Goal: Information Seeking & Learning: Find specific fact

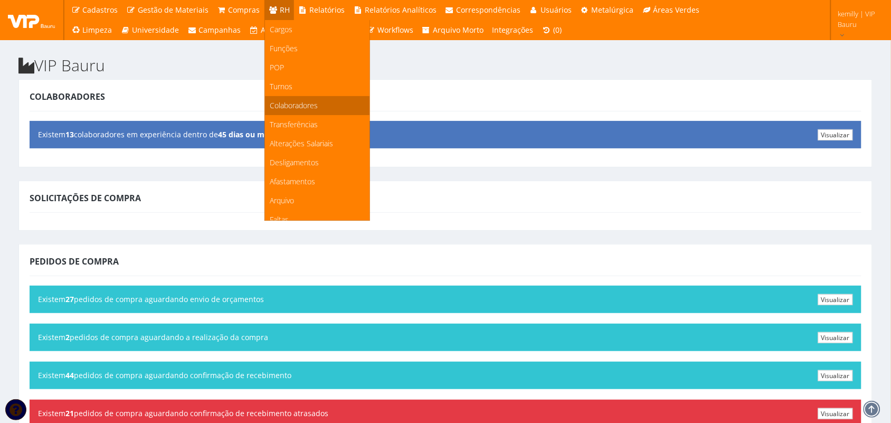
click at [286, 107] on span "Colaboradores" at bounding box center [294, 105] width 48 height 10
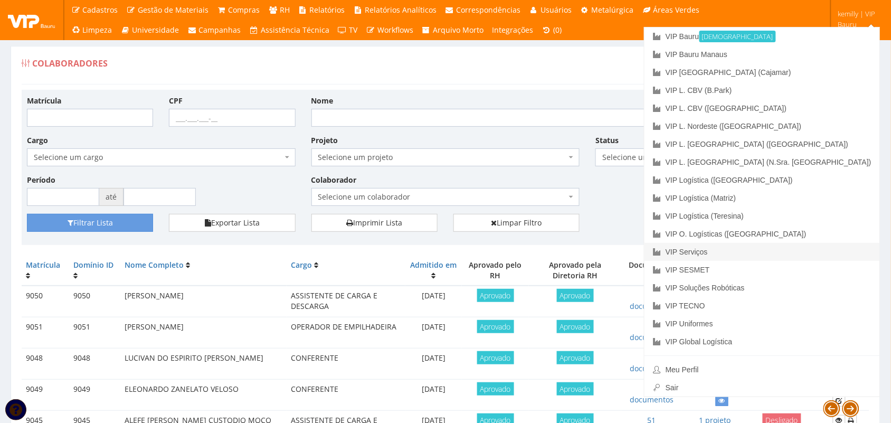
click at [807, 249] on link "VIP Serviços" at bounding box center [762, 252] width 235 height 18
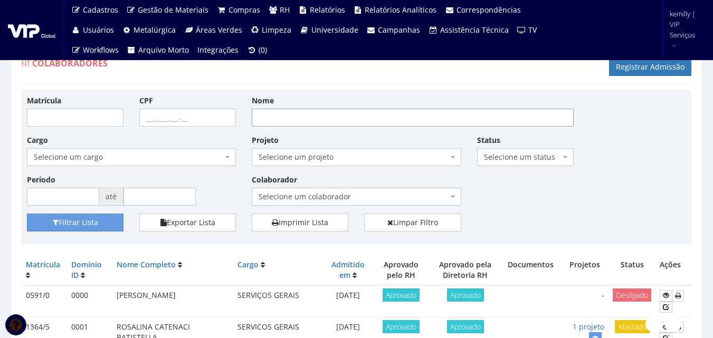
click at [337, 122] on input "Nome" at bounding box center [413, 118] width 322 height 18
type input "PEDRO HENRIQUE"
click at [88, 215] on button "Filtrar Lista" at bounding box center [75, 223] width 97 height 18
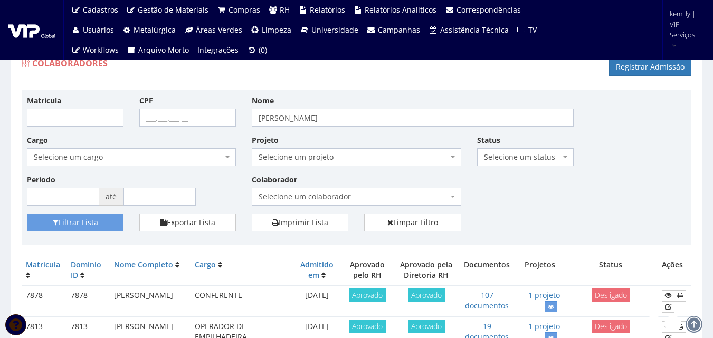
scroll to position [53, 0]
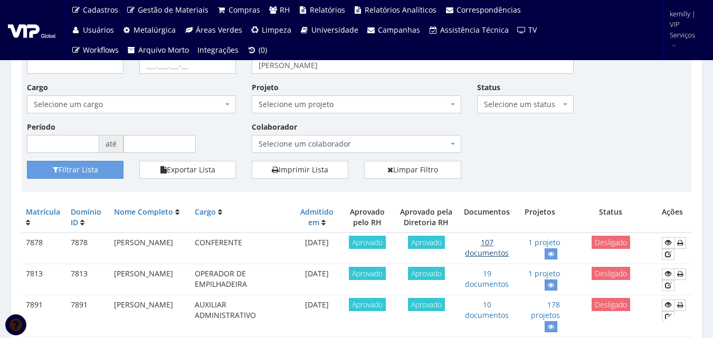
click at [494, 247] on link "107 documentos" at bounding box center [487, 248] width 44 height 21
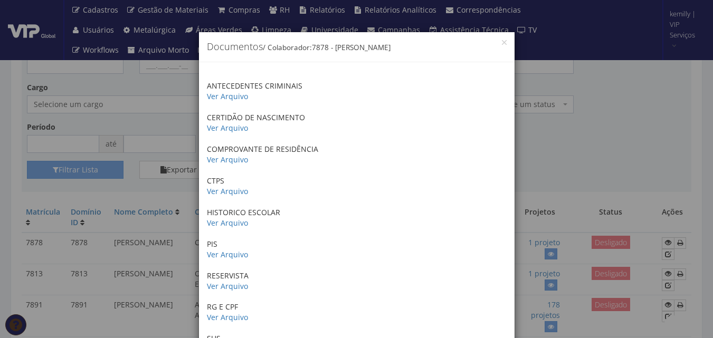
click at [581, 159] on div "× Documentos / Colaborador: 7878 - PEDRO HENRIQUE SOUSA ANTECEDENTES CRIMINAIS …" at bounding box center [356, 169] width 713 height 338
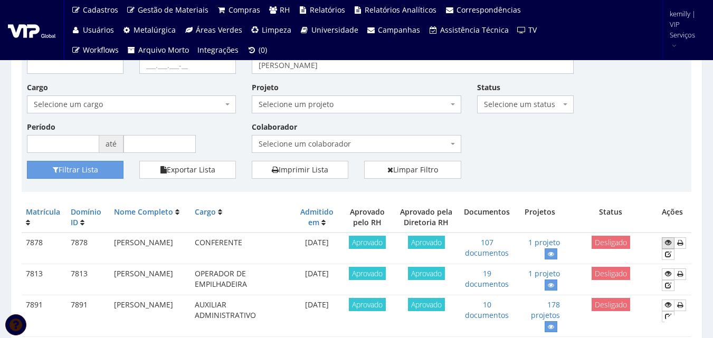
click at [668, 242] on icon at bounding box center [668, 242] width 6 height 7
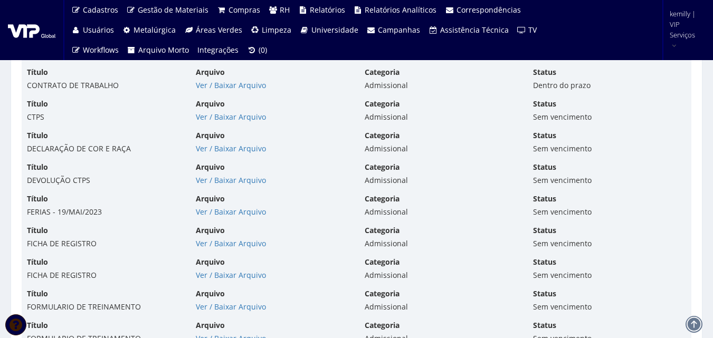
scroll to position [2745, 0]
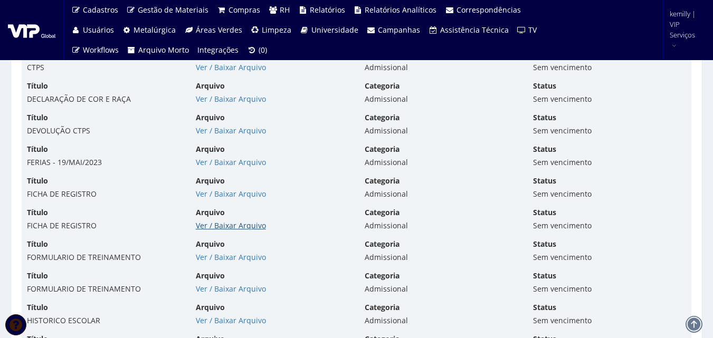
click at [224, 223] on link "Ver / Baixar Arquivo" at bounding box center [231, 226] width 70 height 10
click at [224, 198] on link "Ver / Baixar Arquivo" at bounding box center [231, 194] width 70 height 10
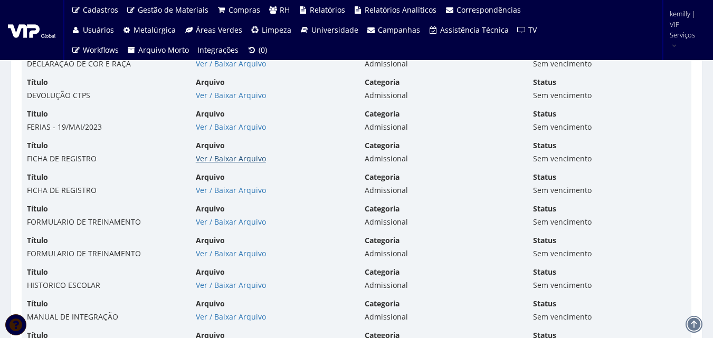
scroll to position [2798, 0]
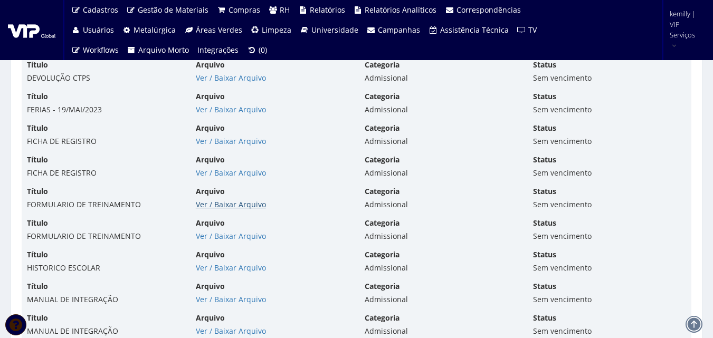
click at [204, 207] on link "Ver / Baixar Arquivo" at bounding box center [231, 205] width 70 height 10
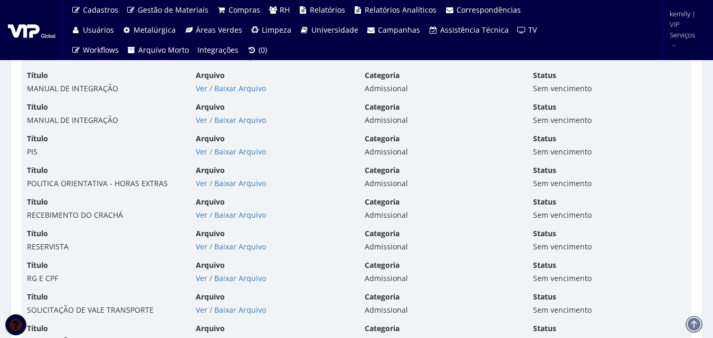
scroll to position [3062, 0]
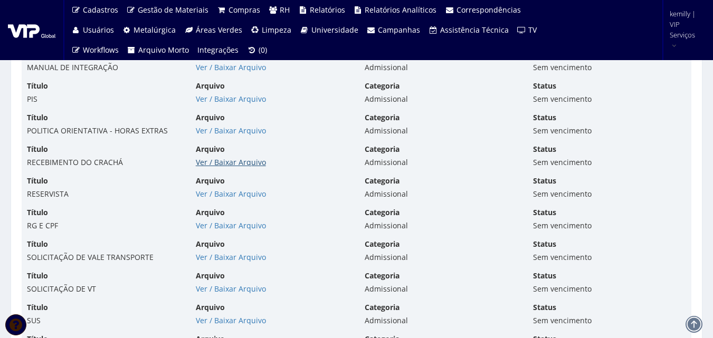
click at [223, 162] on link "Ver / Baixar Arquivo" at bounding box center [231, 162] width 70 height 10
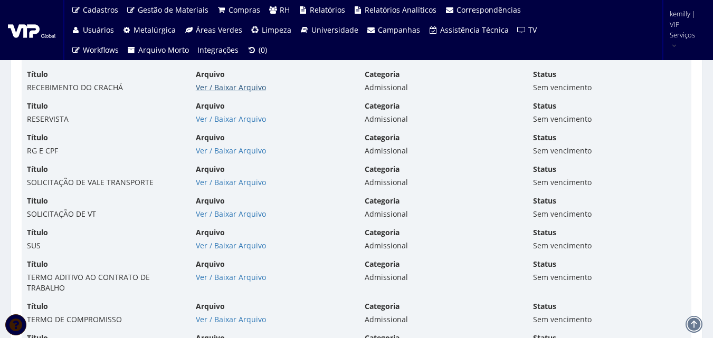
scroll to position [3168, 0]
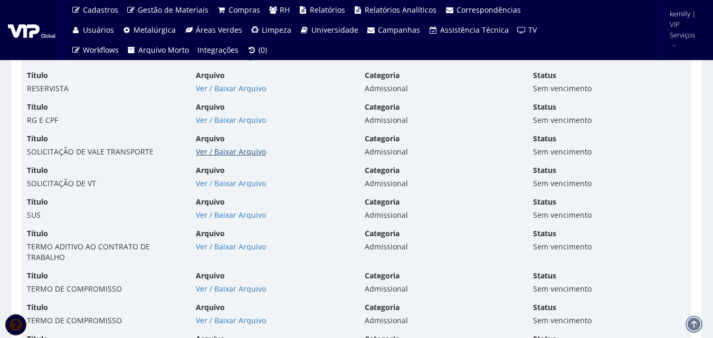
click at [232, 153] on link "Ver / Baixar Arquivo" at bounding box center [231, 152] width 70 height 10
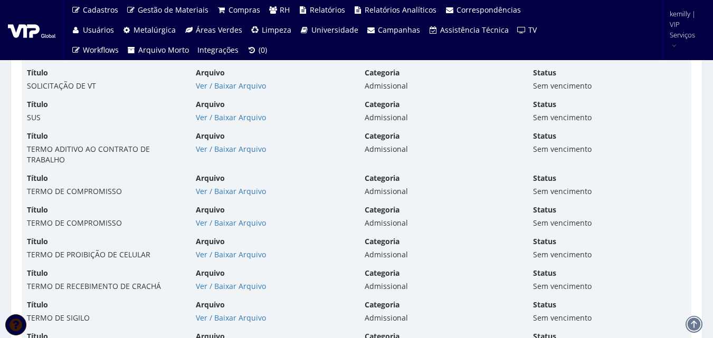
scroll to position [3326, 0]
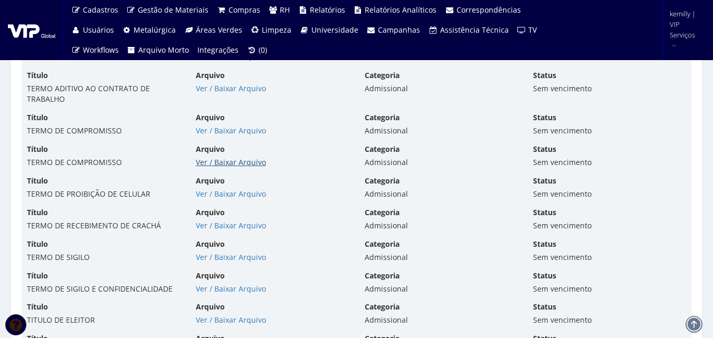
click at [224, 160] on link "Ver / Baixar Arquivo" at bounding box center [231, 162] width 70 height 10
click at [227, 129] on link "Ver / Baixar Arquivo" at bounding box center [231, 131] width 70 height 10
click at [217, 193] on link "Ver / Baixar Arquivo" at bounding box center [231, 194] width 70 height 10
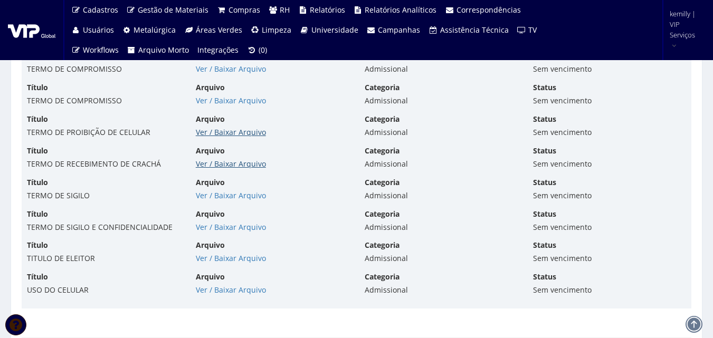
scroll to position [3379, 0]
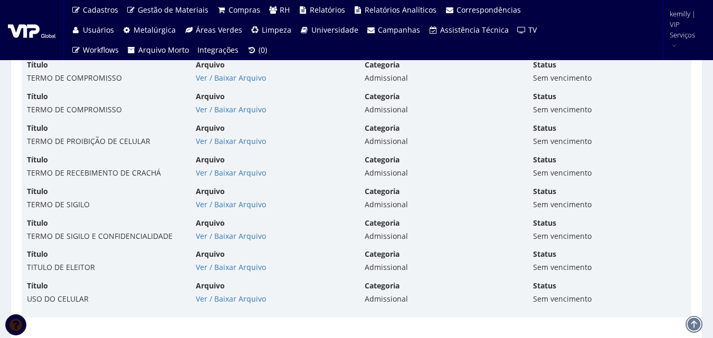
click at [227, 292] on div "Arquivo Ver / Baixar Arquivo" at bounding box center [272, 293] width 169 height 24
click at [228, 297] on link "Ver / Baixar Arquivo" at bounding box center [231, 299] width 70 height 10
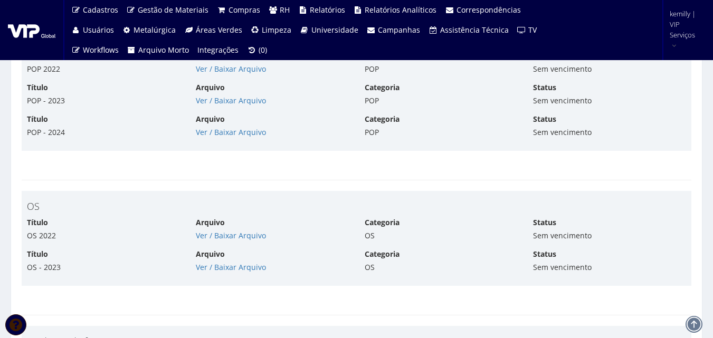
scroll to position [4540, 0]
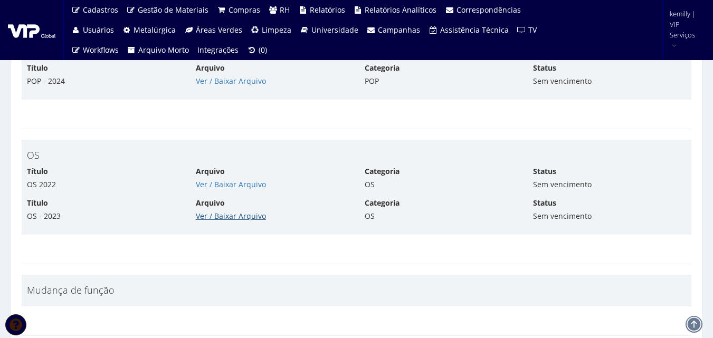
click at [218, 212] on link "Ver / Baixar Arquivo" at bounding box center [231, 216] width 70 height 10
click at [212, 182] on link "Ver / Baixar Arquivo" at bounding box center [231, 184] width 70 height 10
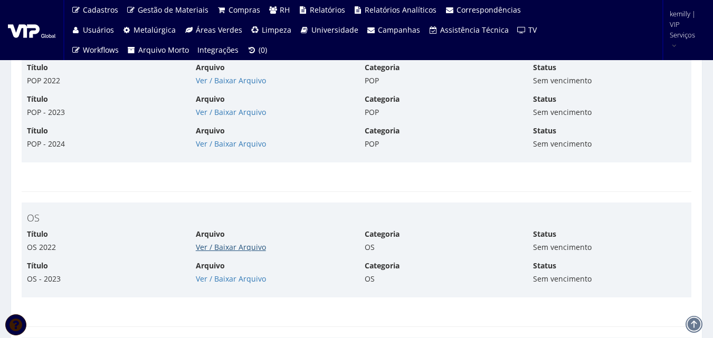
scroll to position [4382, 0]
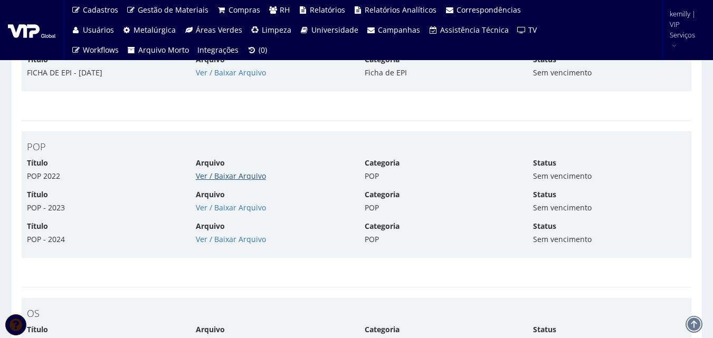
click at [224, 177] on link "Ver / Baixar Arquivo" at bounding box center [231, 176] width 70 height 10
click at [150, 177] on div "POP 2022" at bounding box center [103, 176] width 153 height 11
click at [232, 211] on link "Ver / Baixar Arquivo" at bounding box center [231, 208] width 70 height 10
click at [240, 239] on link "Ver / Baixar Arquivo" at bounding box center [231, 239] width 70 height 10
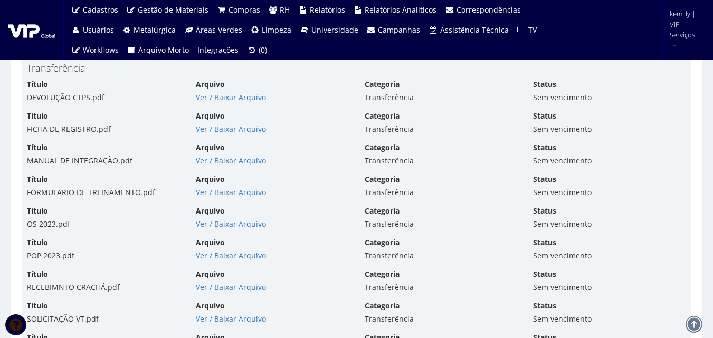
scroll to position [6863, 0]
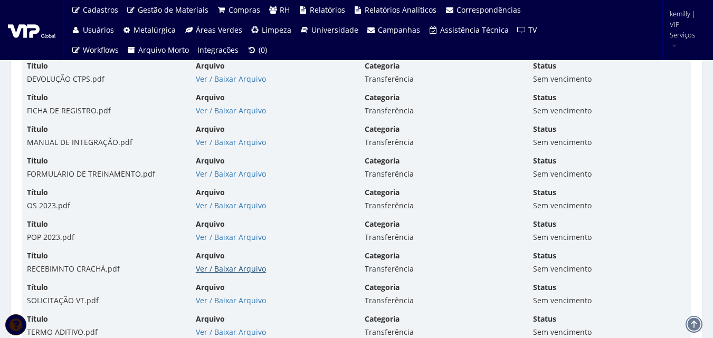
click at [251, 270] on link "Ver / Baixar Arquivo" at bounding box center [231, 269] width 70 height 10
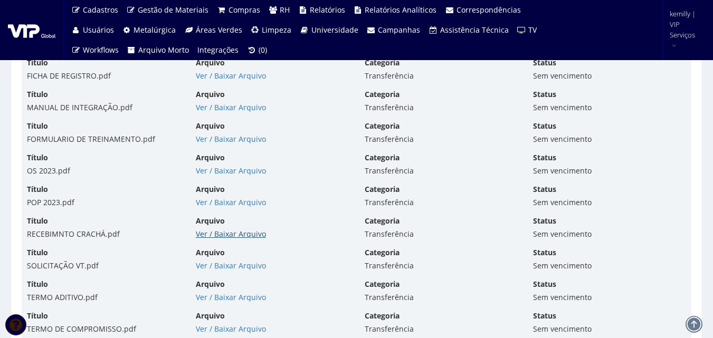
scroll to position [6916, 0]
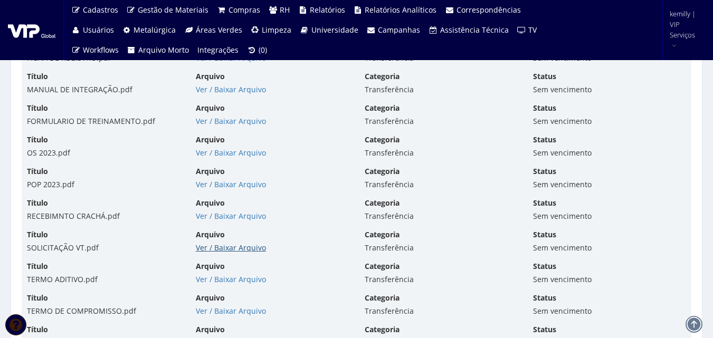
click at [206, 252] on link "Ver / Baixar Arquivo" at bounding box center [231, 248] width 70 height 10
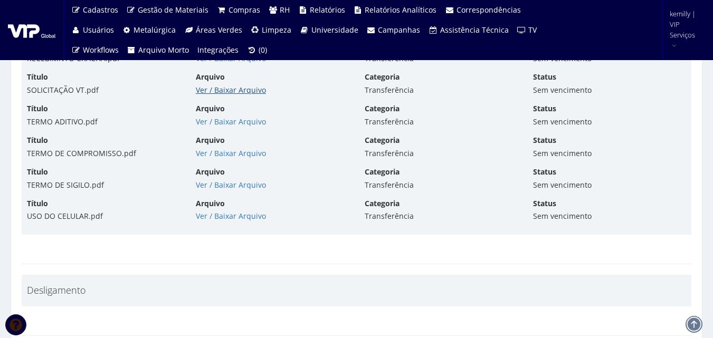
scroll to position [7074, 0]
click at [222, 151] on link "Ver / Baixar Arquivo" at bounding box center [231, 153] width 70 height 10
click at [237, 188] on link "Ver / Baixar Arquivo" at bounding box center [231, 184] width 70 height 10
click at [223, 219] on link "Ver / Baixar Arquivo" at bounding box center [231, 216] width 70 height 10
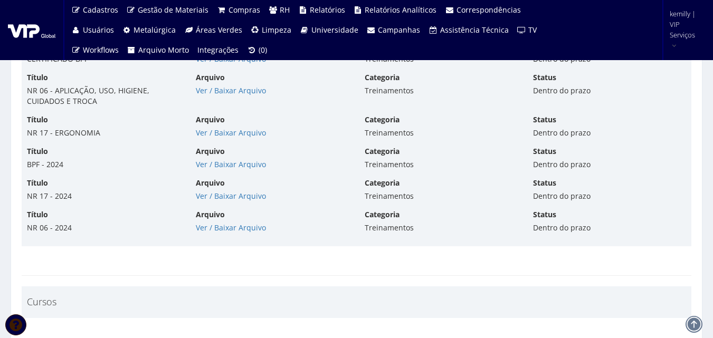
scroll to position [5596, 0]
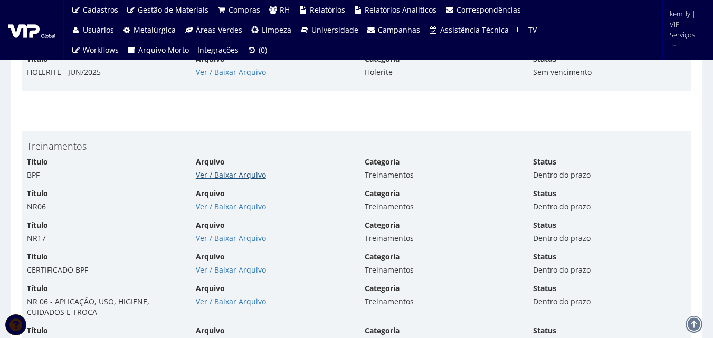
click at [229, 174] on link "Ver / Baixar Arquivo" at bounding box center [231, 175] width 70 height 10
click at [216, 209] on link "Ver / Baixar Arquivo" at bounding box center [231, 207] width 70 height 10
click at [225, 241] on link "Ver / Baixar Arquivo" at bounding box center [231, 238] width 70 height 10
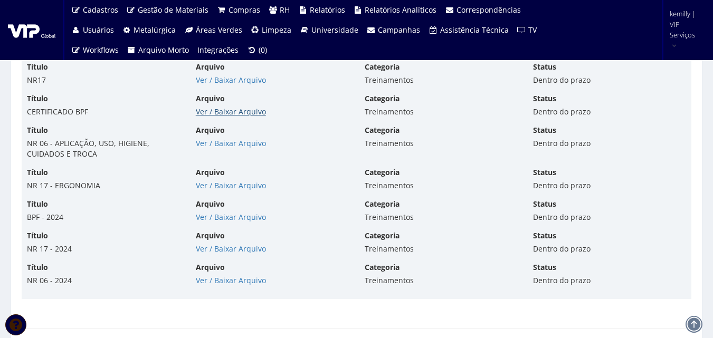
click at [237, 112] on link "Ver / Baixar Arquivo" at bounding box center [231, 112] width 70 height 10
click at [201, 216] on link "Ver / Baixar Arquivo" at bounding box center [231, 217] width 70 height 10
click at [209, 249] on link "Ver / Baixar Arquivo" at bounding box center [231, 249] width 70 height 10
click at [249, 275] on div "Arquivo Ver / Baixar Arquivo" at bounding box center [272, 274] width 169 height 24
click at [248, 281] on link "Ver / Baixar Arquivo" at bounding box center [231, 281] width 70 height 10
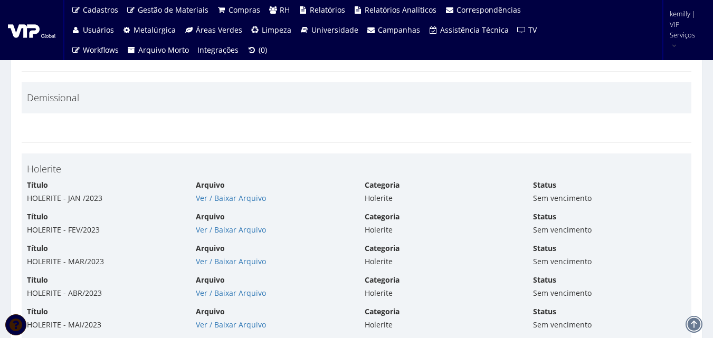
scroll to position [4804, 0]
click at [225, 199] on link "Ver / Baixar Arquivo" at bounding box center [231, 199] width 70 height 10
click at [253, 229] on link "Ver / Baixar Arquivo" at bounding box center [231, 230] width 70 height 10
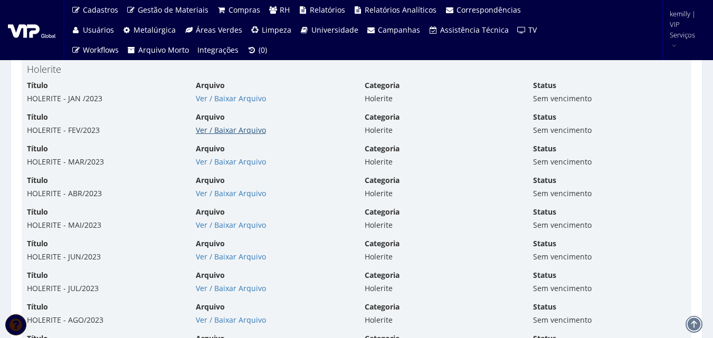
scroll to position [4857, 0]
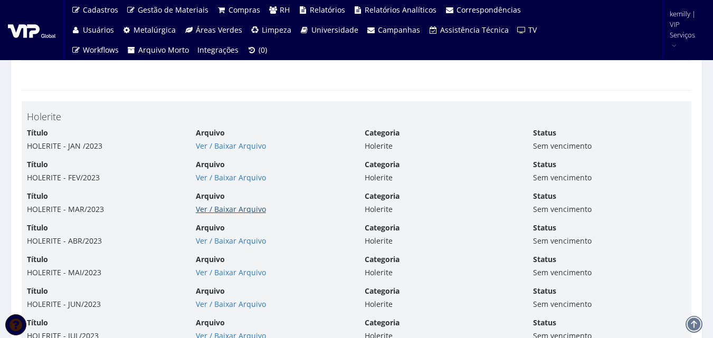
click at [226, 211] on link "Ver / Baixar Arquivo" at bounding box center [231, 209] width 70 height 10
click at [221, 239] on link "Ver / Baixar Arquivo" at bounding box center [231, 241] width 70 height 10
click at [213, 274] on link "Ver / Baixar Arquivo" at bounding box center [231, 273] width 70 height 10
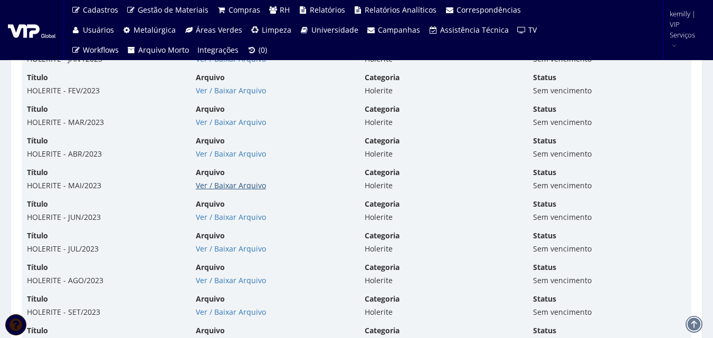
scroll to position [4963, 0]
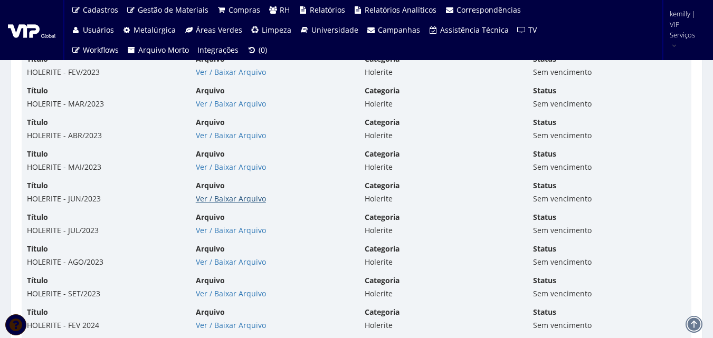
click at [240, 200] on link "Ver / Baixar Arquivo" at bounding box center [231, 199] width 70 height 10
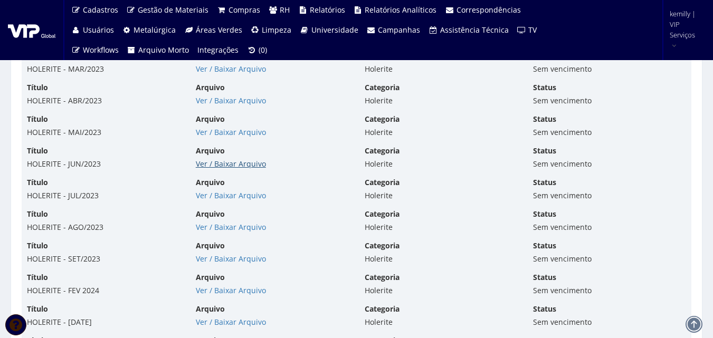
scroll to position [5015, 0]
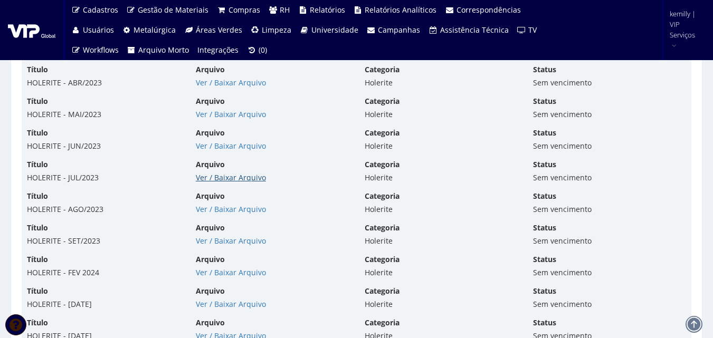
click at [232, 178] on link "Ver / Baixar Arquivo" at bounding box center [231, 178] width 70 height 10
click at [213, 211] on link "Ver / Baixar Arquivo" at bounding box center [231, 209] width 70 height 10
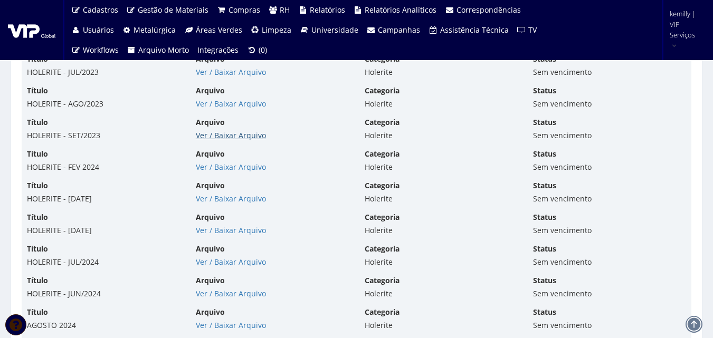
click at [238, 133] on link "Ver / Baixar Arquivo" at bounding box center [231, 135] width 70 height 10
click at [229, 169] on link "Ver / Baixar Arquivo" at bounding box center [231, 167] width 70 height 10
click at [215, 199] on link "Ver / Baixar Arquivo" at bounding box center [231, 199] width 70 height 10
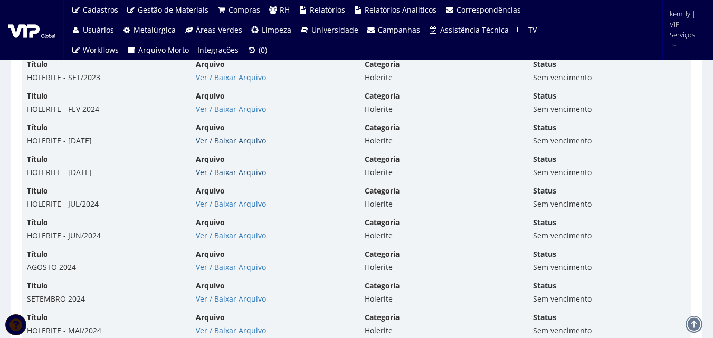
scroll to position [5227, 0]
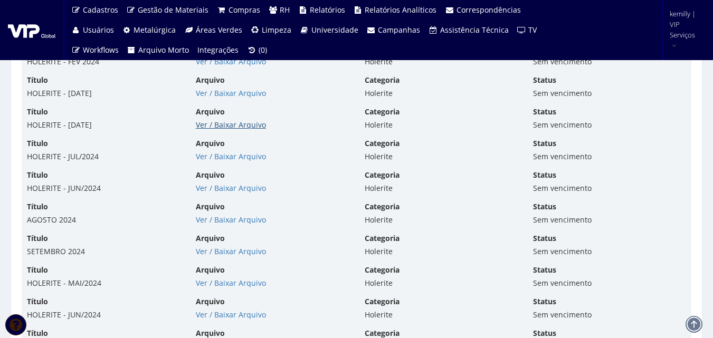
click at [237, 124] on link "Ver / Baixar Arquivo" at bounding box center [231, 125] width 70 height 10
click at [224, 156] on link "Ver / Baixar Arquivo" at bounding box center [231, 157] width 70 height 10
click at [223, 186] on link "Ver / Baixar Arquivo" at bounding box center [231, 188] width 70 height 10
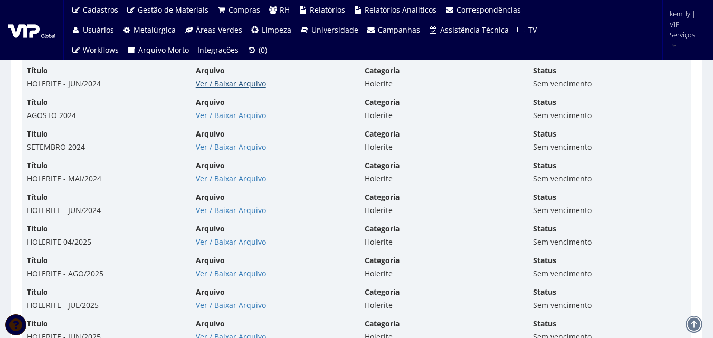
scroll to position [5332, 0]
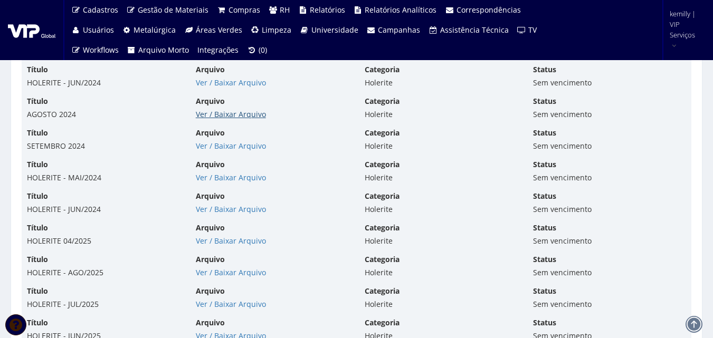
click at [225, 115] on link "Ver / Baixar Arquivo" at bounding box center [231, 114] width 70 height 10
click at [219, 150] on link "Ver / Baixar Arquivo" at bounding box center [231, 146] width 70 height 10
click at [218, 178] on link "Ver / Baixar Arquivo" at bounding box center [231, 178] width 70 height 10
click at [223, 209] on link "Ver / Baixar Arquivo" at bounding box center [231, 209] width 70 height 10
click at [248, 241] on link "Ver / Baixar Arquivo" at bounding box center [231, 241] width 70 height 10
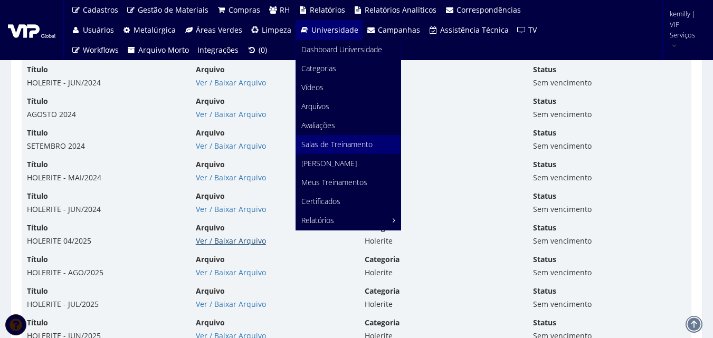
scroll to position [5385, 0]
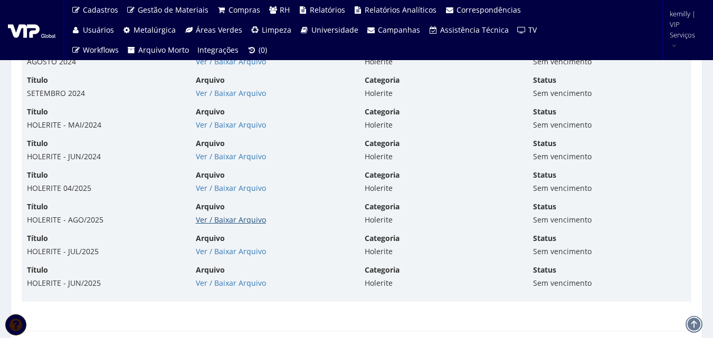
click at [216, 218] on link "Ver / Baixar Arquivo" at bounding box center [231, 220] width 70 height 10
click at [237, 249] on link "Ver / Baixar Arquivo" at bounding box center [231, 252] width 70 height 10
click at [253, 283] on link "Ver / Baixar Arquivo" at bounding box center [231, 283] width 70 height 10
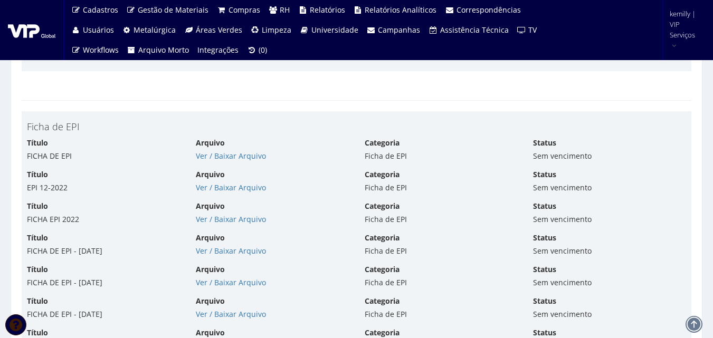
scroll to position [4065, 0]
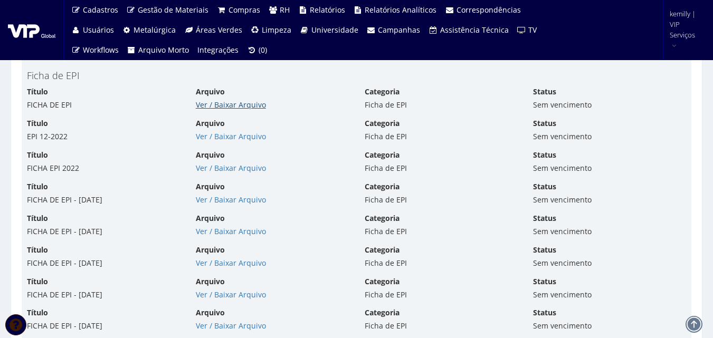
click at [227, 106] on link "Ver / Baixar Arquivo" at bounding box center [231, 105] width 70 height 10
click at [240, 133] on link "Ver / Baixar Arquivo" at bounding box center [231, 136] width 70 height 10
click at [216, 168] on link "Ver / Baixar Arquivo" at bounding box center [231, 168] width 70 height 10
click at [221, 197] on link "Ver / Baixar Arquivo" at bounding box center [231, 200] width 70 height 10
click at [233, 233] on link "Ver / Baixar Arquivo" at bounding box center [231, 231] width 70 height 10
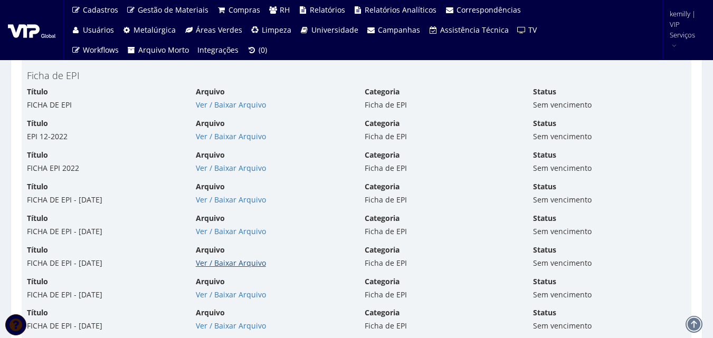
click at [205, 263] on link "Ver / Baixar Arquivo" at bounding box center [231, 263] width 70 height 10
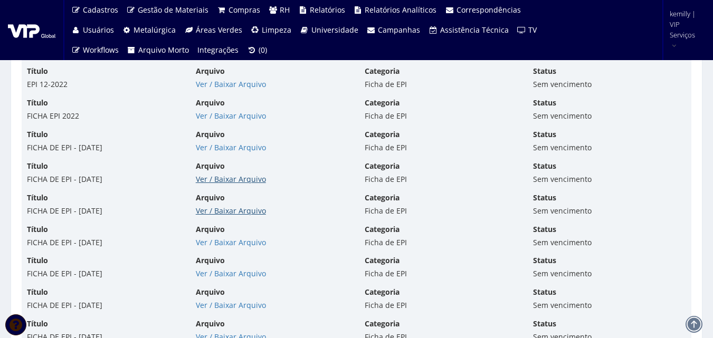
scroll to position [4118, 0]
click at [214, 236] on div "Arquivo Ver / Baixar Arquivo" at bounding box center [272, 236] width 169 height 24
click at [214, 242] on link "Ver / Baixar Arquivo" at bounding box center [231, 242] width 70 height 10
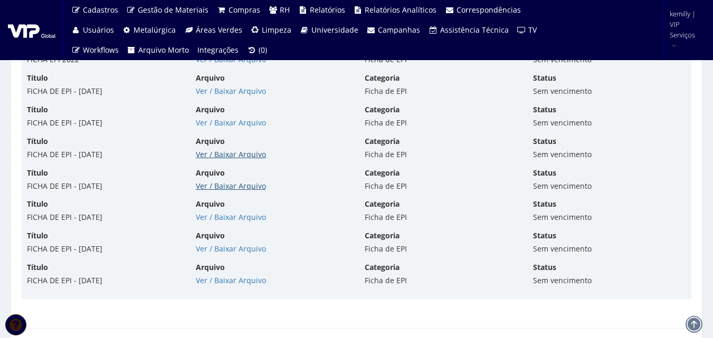
scroll to position [4223, 0]
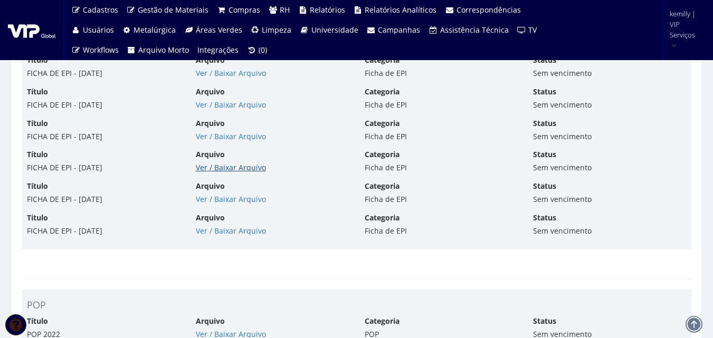
click at [208, 171] on link "Ver / Baixar Arquivo" at bounding box center [231, 168] width 70 height 10
click at [229, 200] on link "Ver / Baixar Arquivo" at bounding box center [231, 199] width 70 height 10
click at [217, 229] on link "Ver / Baixar Arquivo" at bounding box center [231, 231] width 70 height 10
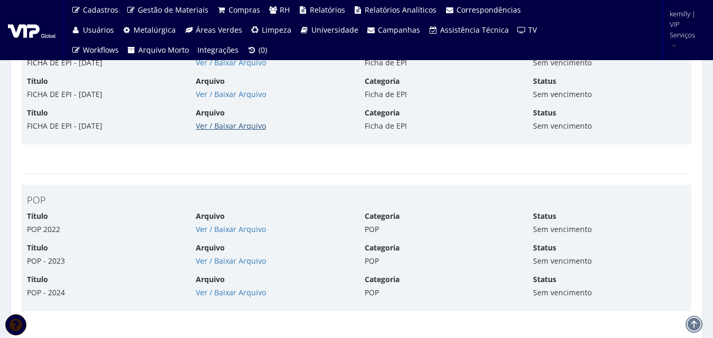
scroll to position [4329, 0]
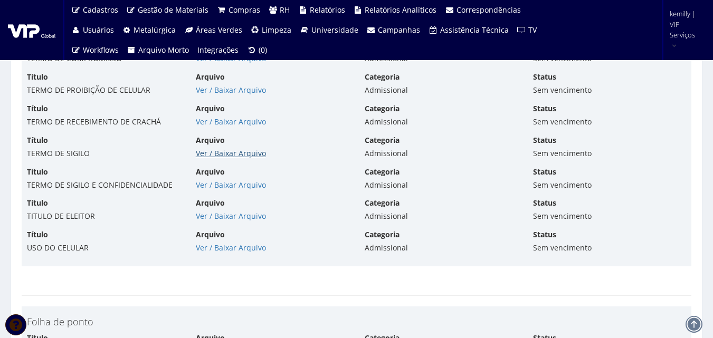
scroll to position [3590, 0]
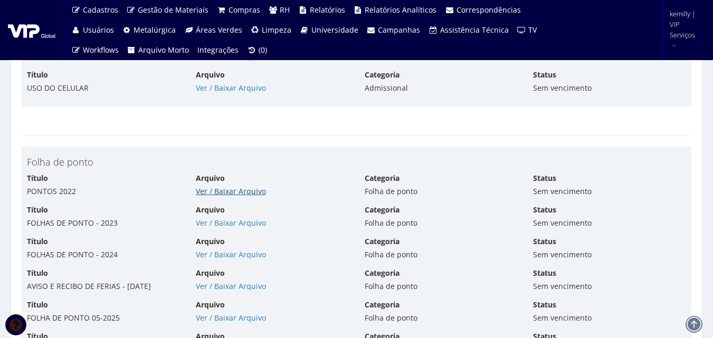
click at [258, 188] on link "Ver / Baixar Arquivo" at bounding box center [231, 191] width 70 height 10
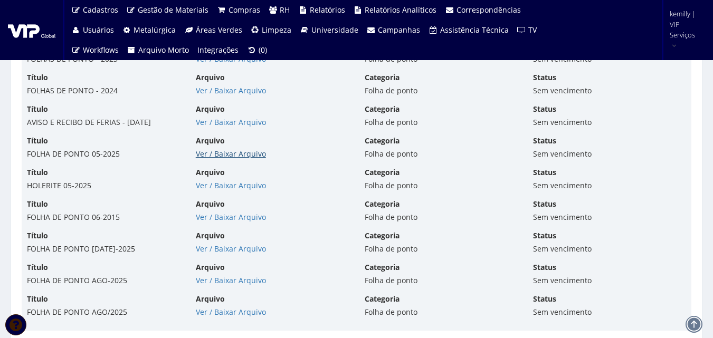
scroll to position [3537, 0]
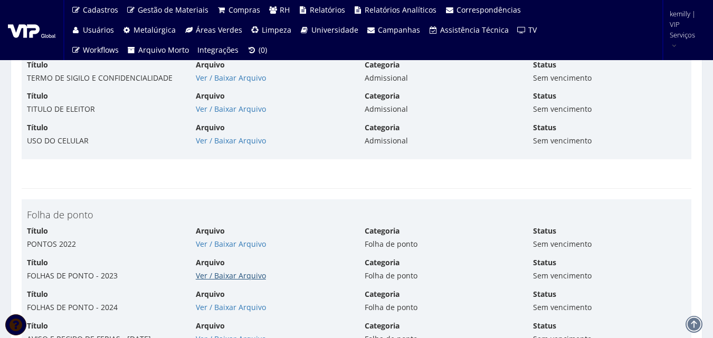
click at [215, 280] on link "Ver / Baixar Arquivo" at bounding box center [231, 276] width 70 height 10
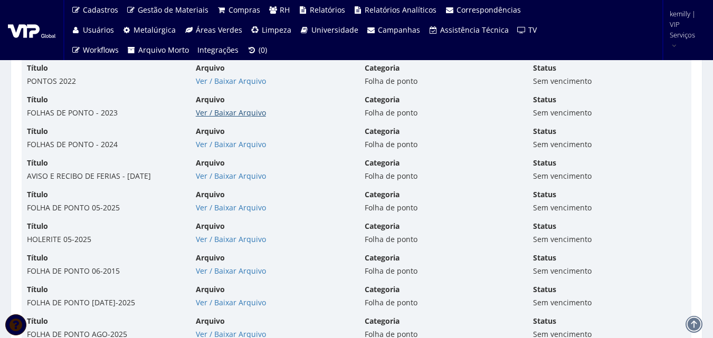
scroll to position [3748, 0]
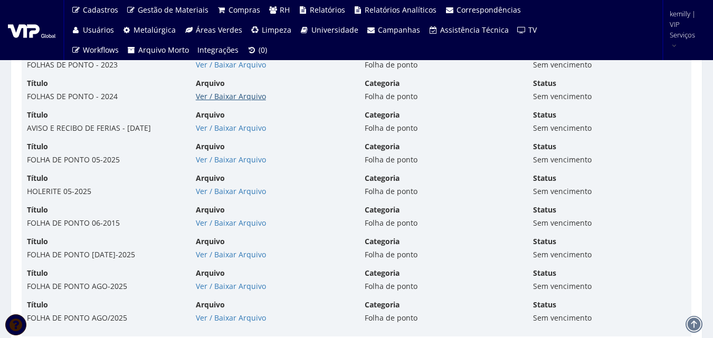
click at [241, 96] on link "Ver / Baixar Arquivo" at bounding box center [231, 96] width 70 height 10
click at [212, 128] on link "Ver / Baixar Arquivo" at bounding box center [231, 128] width 70 height 10
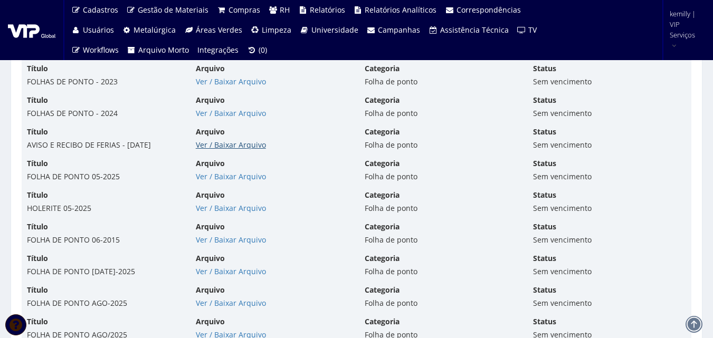
scroll to position [3801, 0]
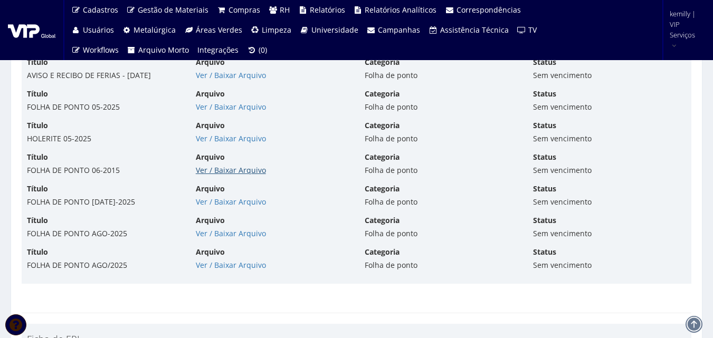
click at [235, 172] on link "Ver / Baixar Arquivo" at bounding box center [231, 170] width 70 height 10
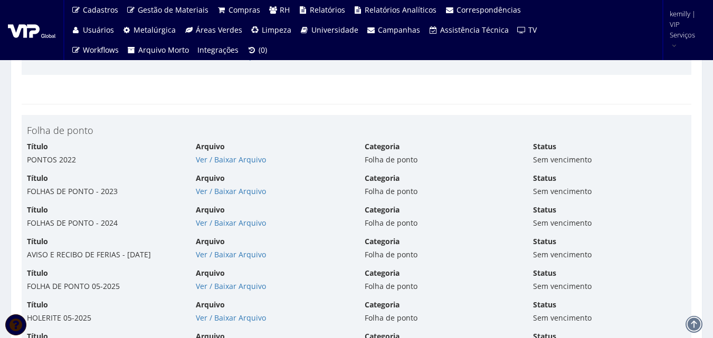
scroll to position [3696, 0]
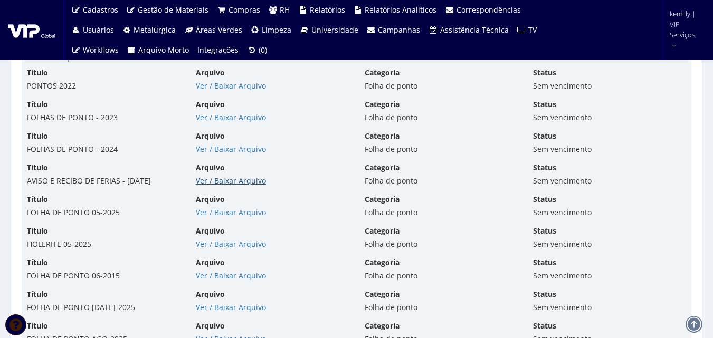
click at [224, 178] on link "Ver / Baixar Arquivo" at bounding box center [231, 181] width 70 height 10
click at [242, 213] on link "Ver / Baixar Arquivo" at bounding box center [231, 212] width 70 height 10
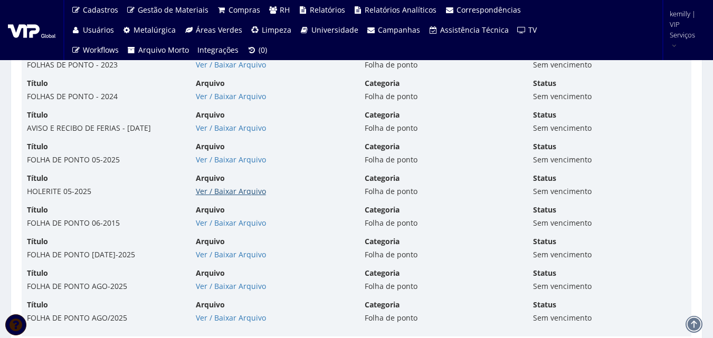
click at [229, 192] on link "Ver / Baixar Arquivo" at bounding box center [231, 191] width 70 height 10
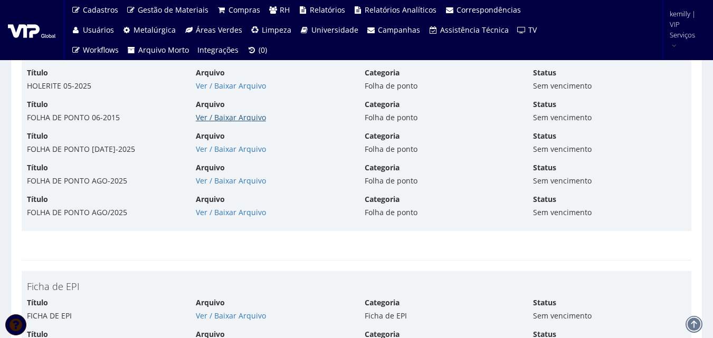
click at [222, 116] on link "Ver / Baixar Arquivo" at bounding box center [231, 117] width 70 height 10
click at [221, 157] on div "Título FOLHA DE PONTO JUL-2025 Arquivo Ver / Baixar Arquivo Categoria Folha de …" at bounding box center [356, 147] width 675 height 32
click at [223, 150] on link "Ver / Baixar Arquivo" at bounding box center [231, 149] width 70 height 10
click at [228, 181] on link "Ver / Baixar Arquivo" at bounding box center [231, 181] width 70 height 10
click at [236, 211] on link "Ver / Baixar Arquivo" at bounding box center [231, 212] width 70 height 10
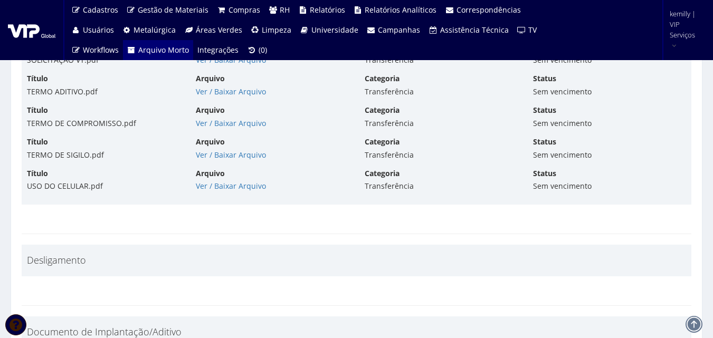
scroll to position [7190, 0]
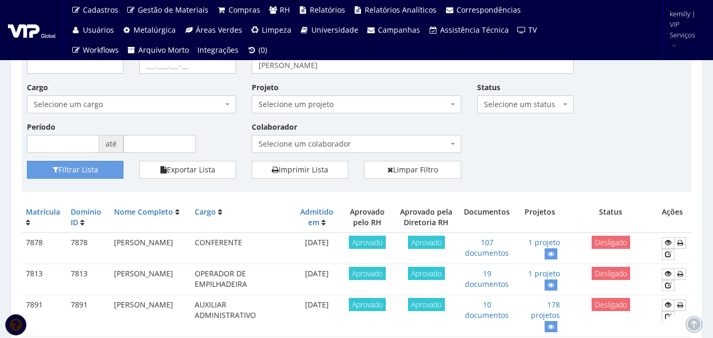
scroll to position [53, 0]
